Goal: Transaction & Acquisition: Purchase product/service

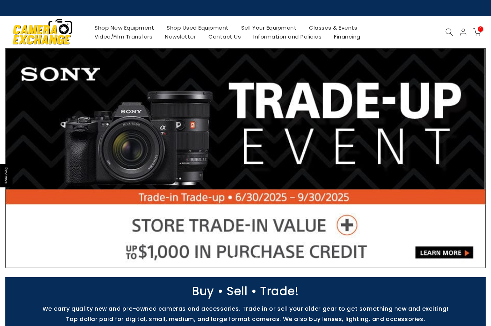
click at [293, 135] on link at bounding box center [245, 158] width 480 height 220
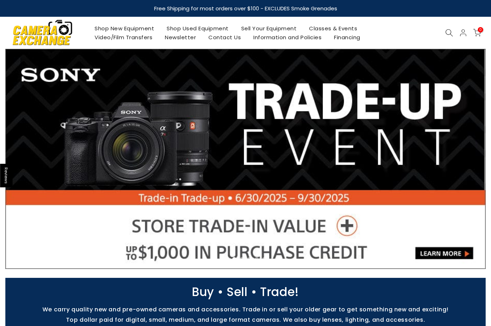
click at [190, 27] on link "Shop Used Equipment" at bounding box center [197, 28] width 75 height 9
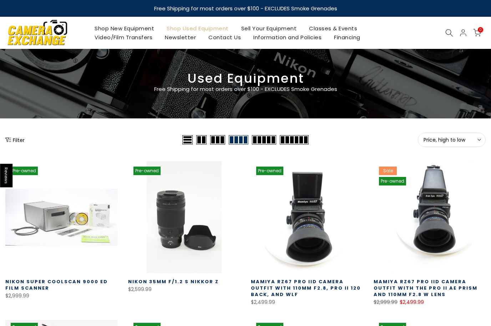
click at [447, 31] on icon at bounding box center [449, 33] width 8 height 8
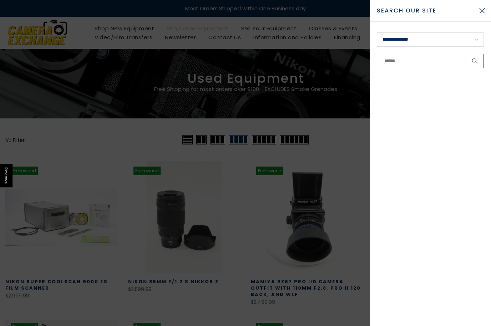
click at [409, 62] on input "text" at bounding box center [430, 61] width 107 height 14
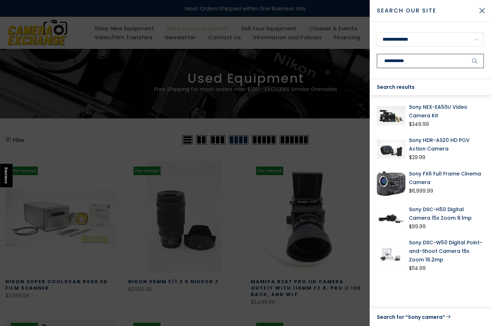
type input "**********"
click at [475, 61] on button "submit" at bounding box center [475, 61] width 18 height 14
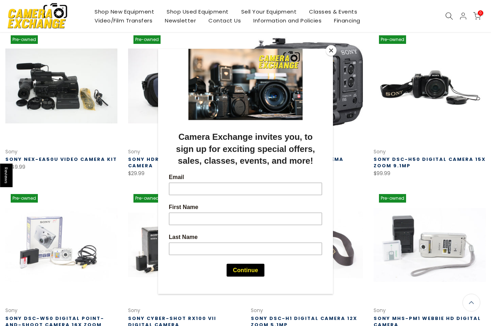
scroll to position [121, 0]
click at [326, 56] on button "Close" at bounding box center [331, 50] width 11 height 11
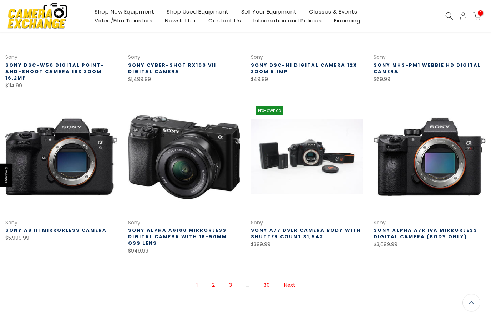
scroll to position [373, 0]
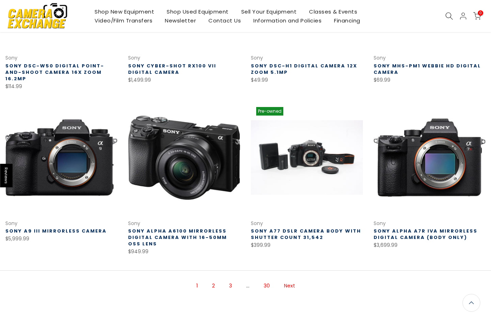
click at [295, 283] on link "Next" at bounding box center [289, 286] width 18 height 12
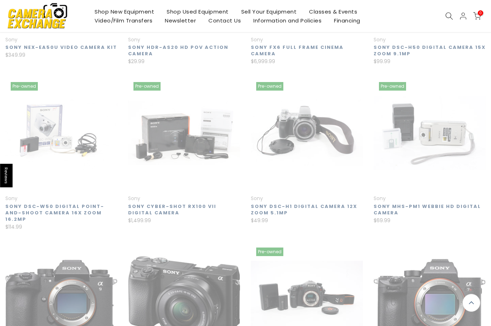
scroll to position [115, 0]
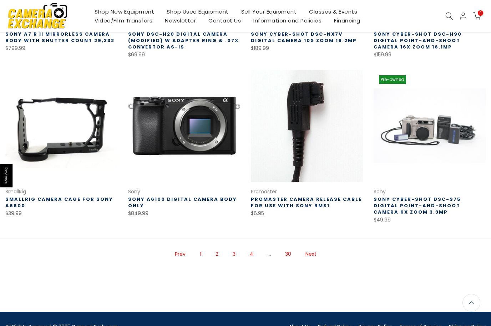
click at [315, 254] on link "Next" at bounding box center [311, 254] width 18 height 12
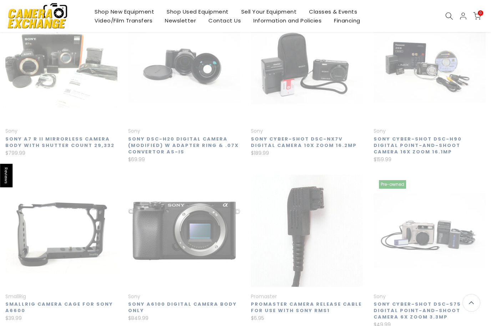
scroll to position [115, 0]
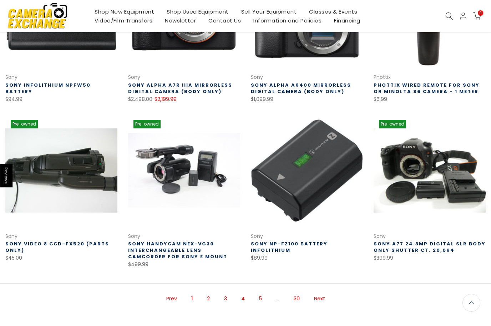
click at [320, 297] on link "Next" at bounding box center [319, 298] width 18 height 12
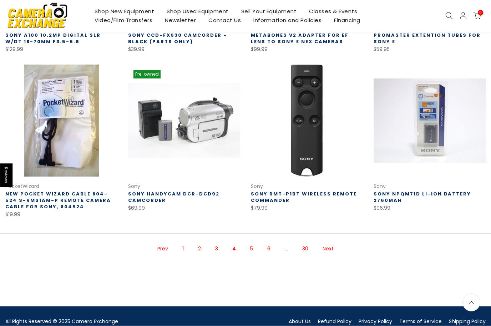
scroll to position [404, 0]
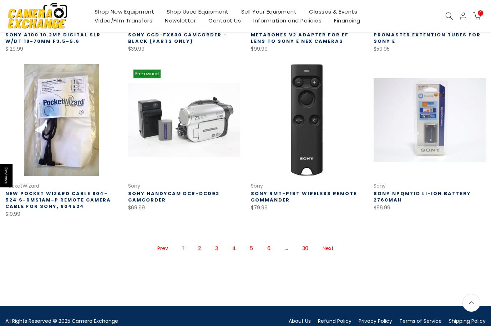
click at [332, 253] on link "Next" at bounding box center [328, 248] width 18 height 12
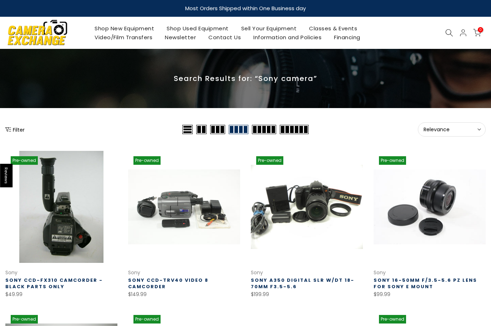
click at [120, 21] on div "Shop New Equipment Shop Used Equipment Sell Your Equipment Classes & Events Vid…" at bounding box center [245, 33] width 487 height 32
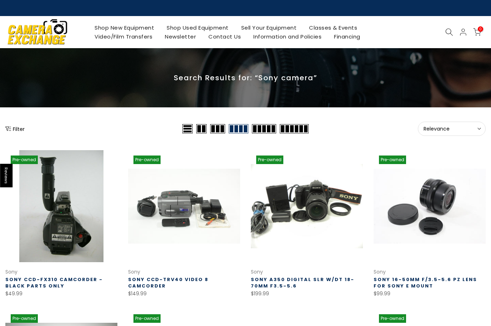
click at [132, 31] on link "Shop New Equipment" at bounding box center [124, 27] width 72 height 9
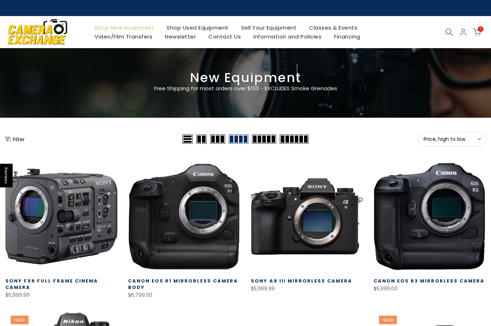
click at [16, 138] on button "Filter" at bounding box center [14, 138] width 19 height 7
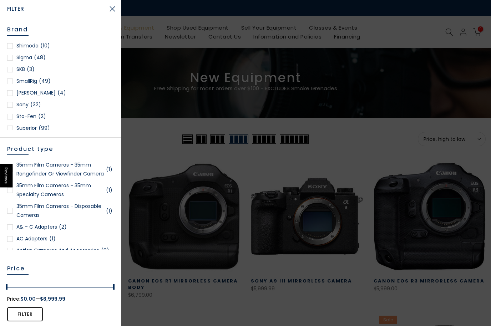
scroll to position [962, 0]
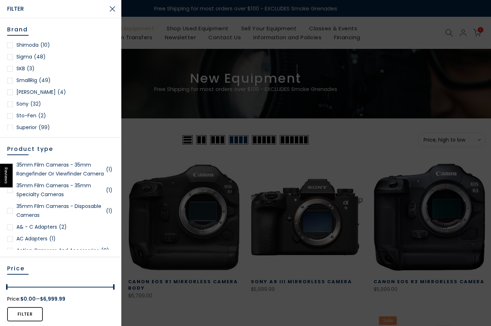
click at [11, 99] on link "Sony (32)" at bounding box center [60, 103] width 107 height 9
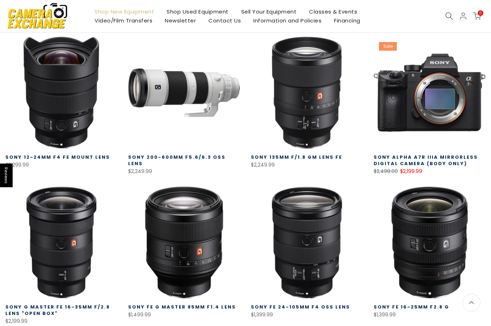
scroll to position [303, 0]
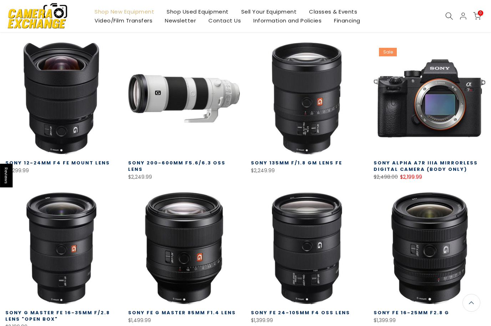
click at [410, 121] on link at bounding box center [429, 98] width 112 height 112
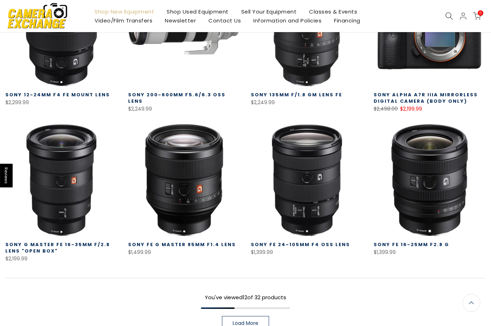
scroll to position [375, 0]
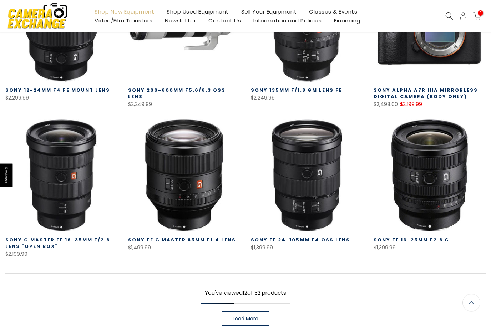
click at [268, 316] on link "Load More" at bounding box center [245, 319] width 47 height 14
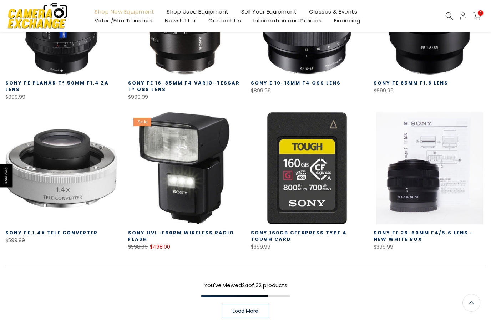
scroll to position [834, 0]
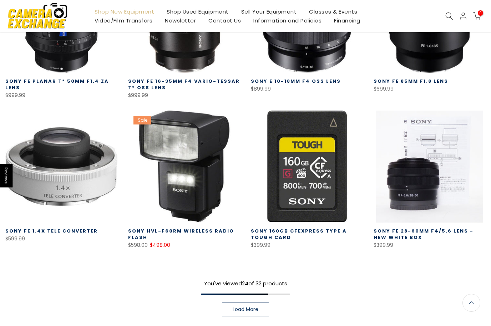
click at [257, 311] on span "Load More" at bounding box center [245, 309] width 26 height 5
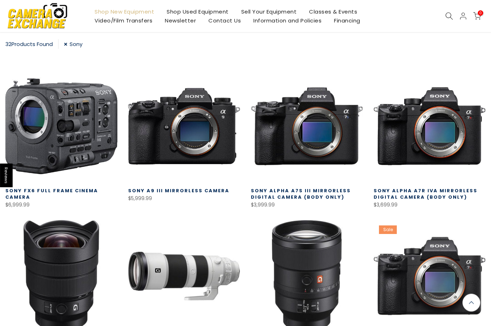
scroll to position [126, 0]
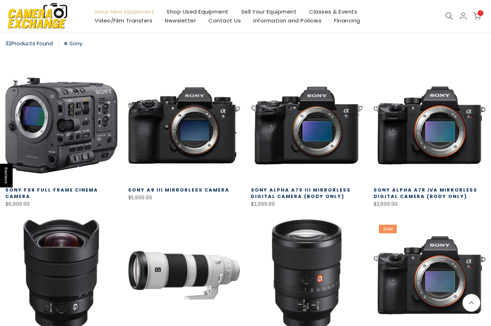
click at [28, 17] on img at bounding box center [37, 15] width 61 height 31
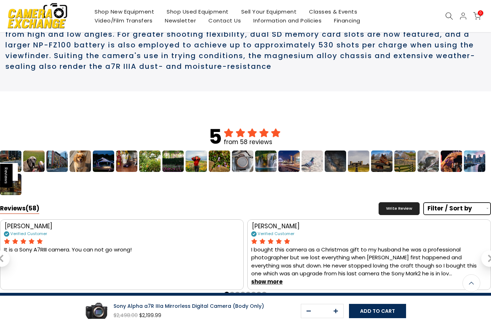
scroll to position [731, 0]
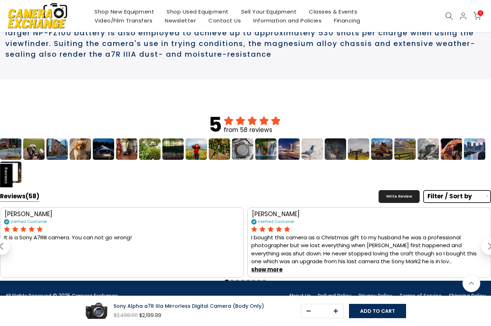
click at [35, 160] on img "general.previewImage" at bounding box center [33, 148] width 21 height 21
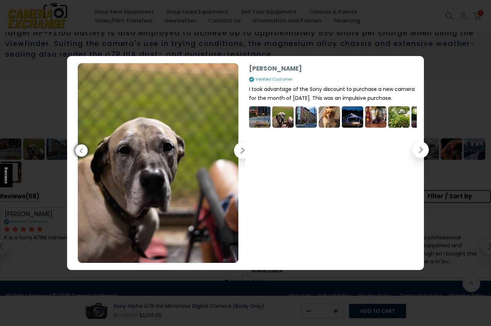
click at [241, 156] on button "Previous slide" at bounding box center [242, 150] width 16 height 16
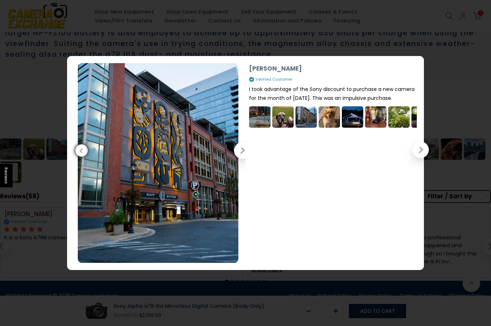
scroll to position [731, 0]
click at [239, 154] on div "Previous slide" at bounding box center [241, 150] width 7 height 7
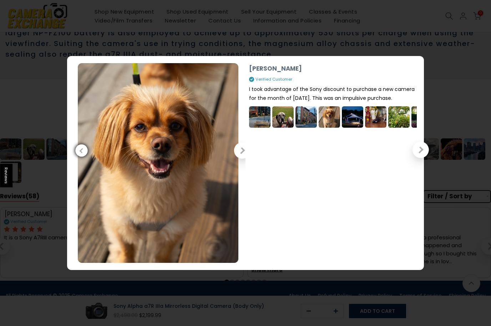
click at [237, 159] on button "Previous slide" at bounding box center [242, 150] width 16 height 16
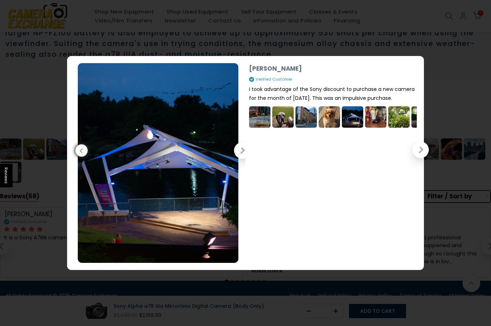
click at [245, 159] on button "Previous slide" at bounding box center [242, 150] width 16 height 16
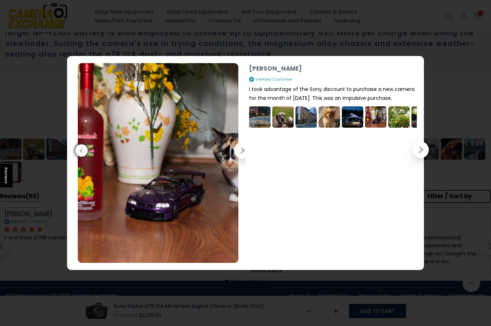
click at [242, 159] on button "Previous slide" at bounding box center [242, 150] width 16 height 16
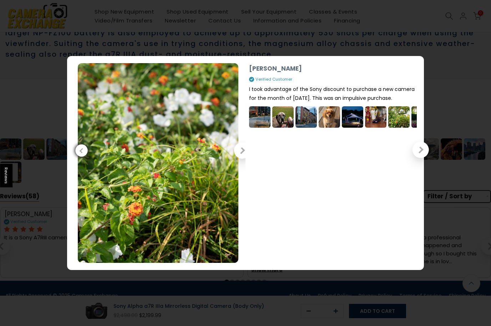
click at [243, 158] on button "Previous slide" at bounding box center [242, 150] width 16 height 16
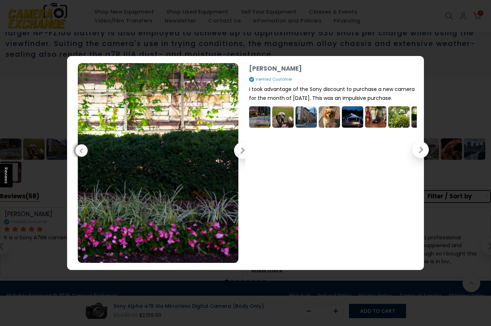
click at [241, 159] on button "Previous slide" at bounding box center [242, 150] width 16 height 16
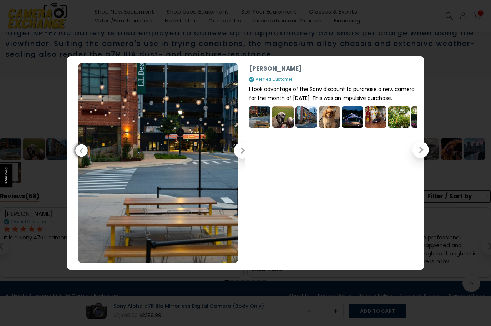
click at [245, 159] on button "Previous slide" at bounding box center [242, 150] width 16 height 16
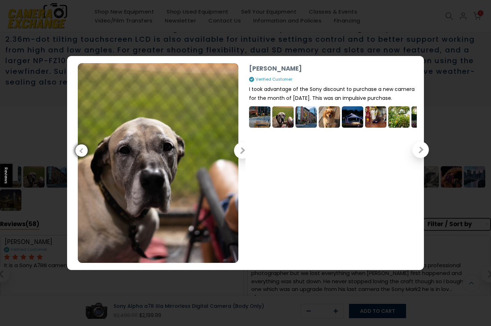
scroll to position [701, 0]
click at [81, 153] on div "Previous slide" at bounding box center [82, 150] width 5 height 5
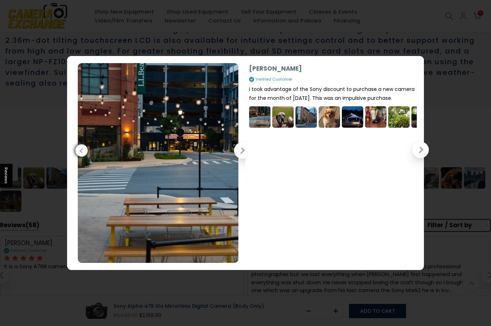
click at [241, 159] on button "Previous slide" at bounding box center [242, 150] width 16 height 16
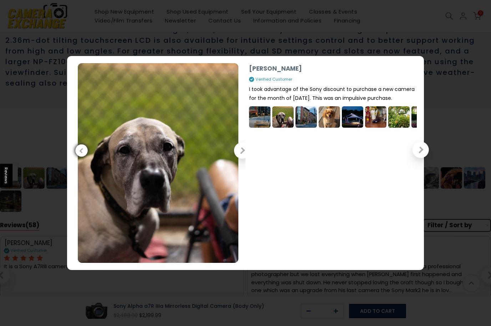
click at [237, 159] on button "Previous slide" at bounding box center [242, 150] width 16 height 16
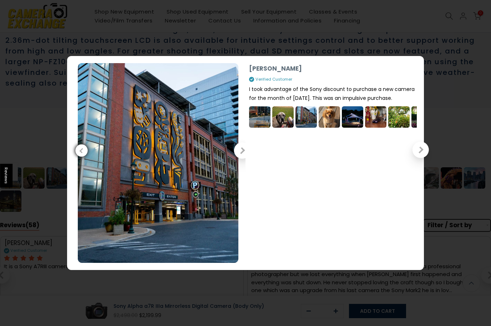
click at [241, 156] on button "Previous slide" at bounding box center [242, 150] width 16 height 16
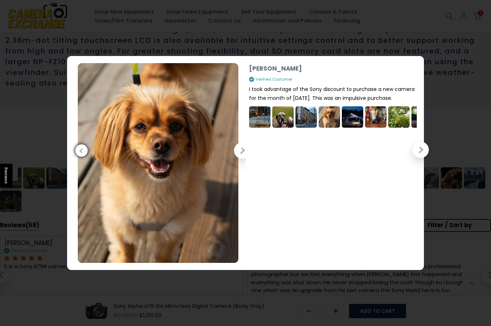
click at [242, 153] on div at bounding box center [158, 163] width 175 height 207
click at [242, 154] on div "Previous slide" at bounding box center [241, 150] width 7 height 7
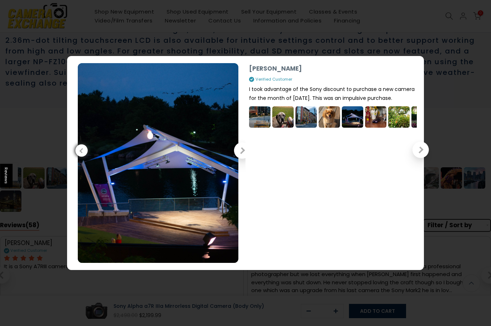
click at [241, 159] on button "Previous slide" at bounding box center [242, 150] width 16 height 16
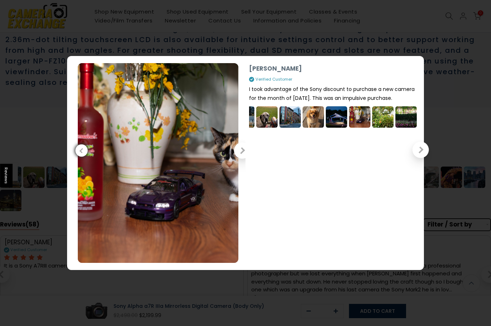
scroll to position [0, 16]
click at [424, 157] on button "Previous slide" at bounding box center [420, 150] width 16 height 16
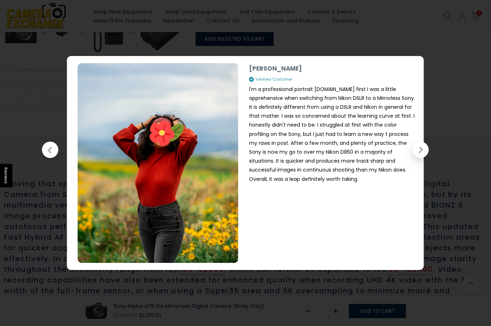
scroll to position [387, 1]
click at [40, 155] on div "Rebecca M. Verified Customer I'm a professional portrait photographer.At first …" at bounding box center [245, 163] width 491 height 326
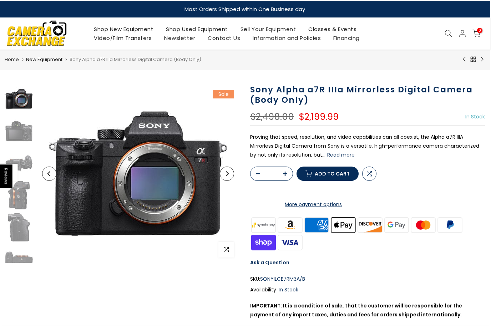
scroll to position [0, 1]
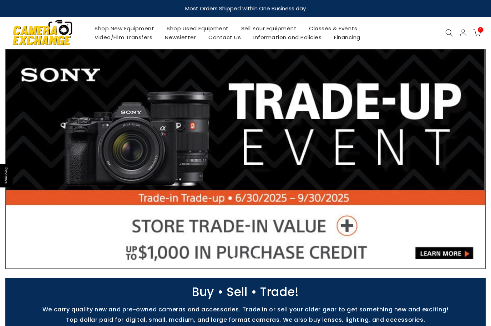
click at [373, 178] on link at bounding box center [245, 159] width 480 height 220
